Goal: Transaction & Acquisition: Purchase product/service

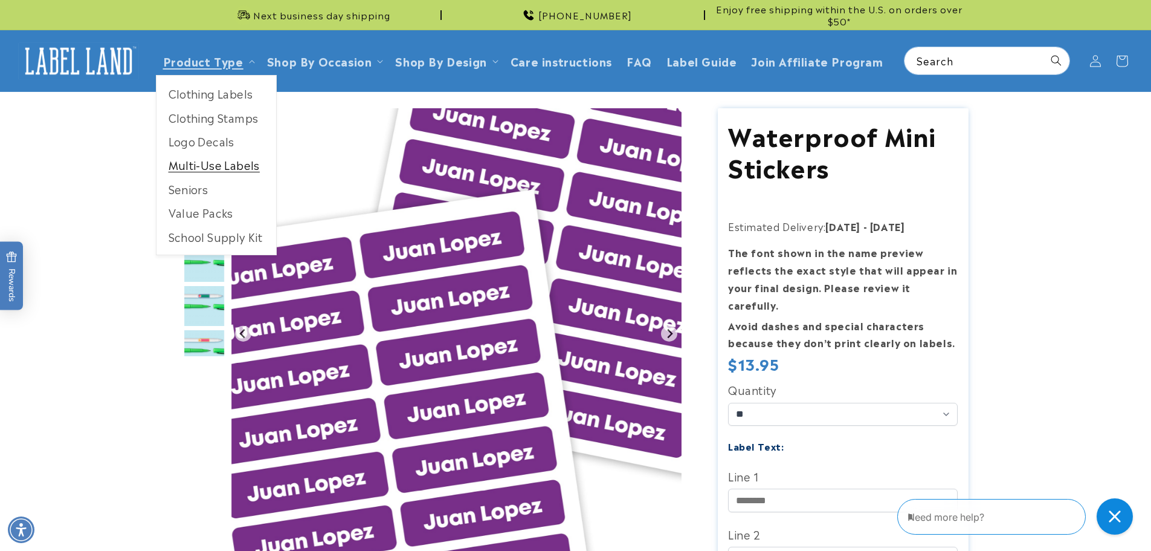
click at [202, 162] on link "Multi-Use Labels" at bounding box center [217, 165] width 120 height 24
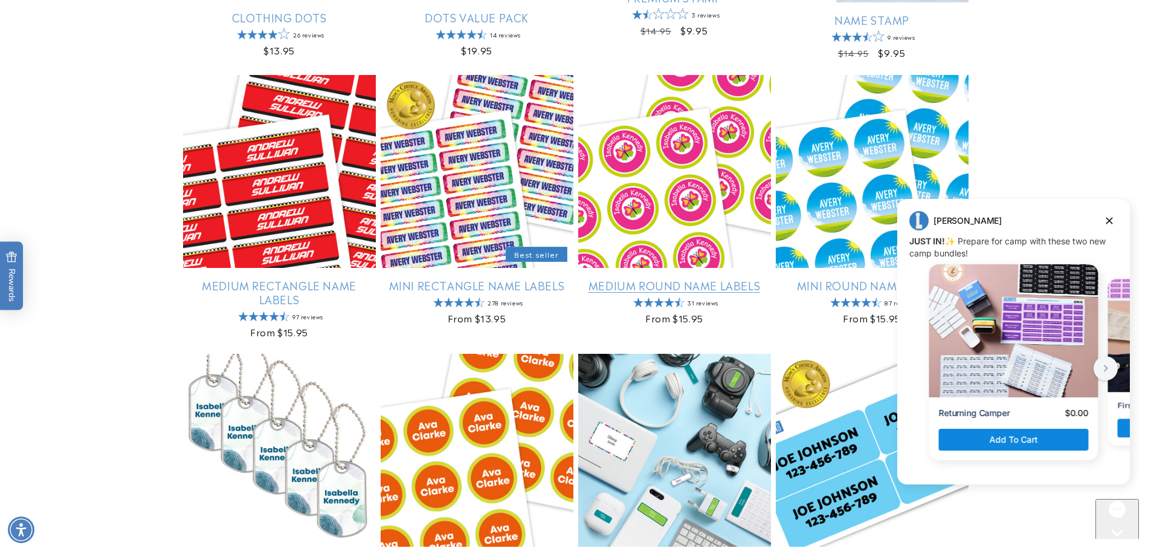
scroll to position [705, 0]
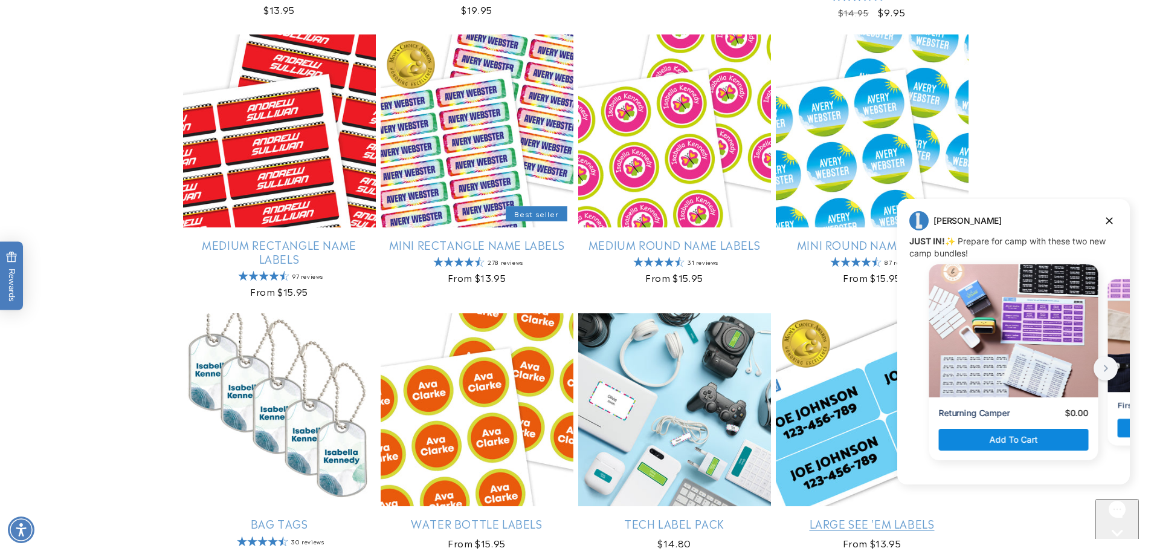
click at [824, 516] on link "Large See 'em Labels" at bounding box center [872, 523] width 193 height 14
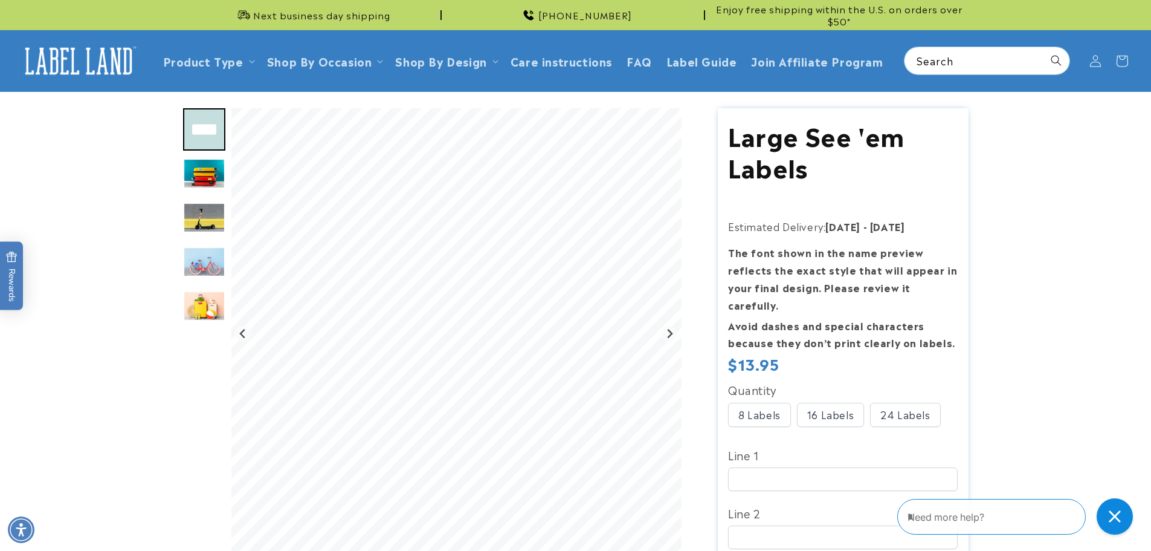
click at [189, 212] on img "Go to slide 3" at bounding box center [204, 217] width 42 height 31
